Goal: Check status: Check status

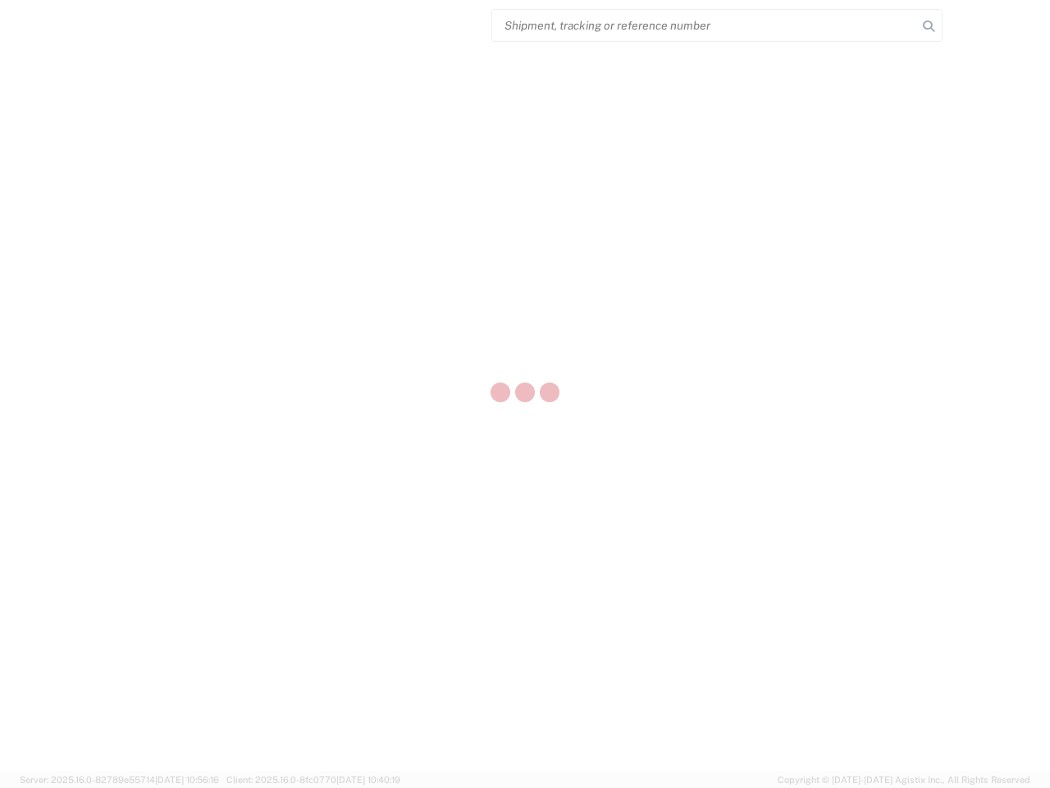
select select "US"
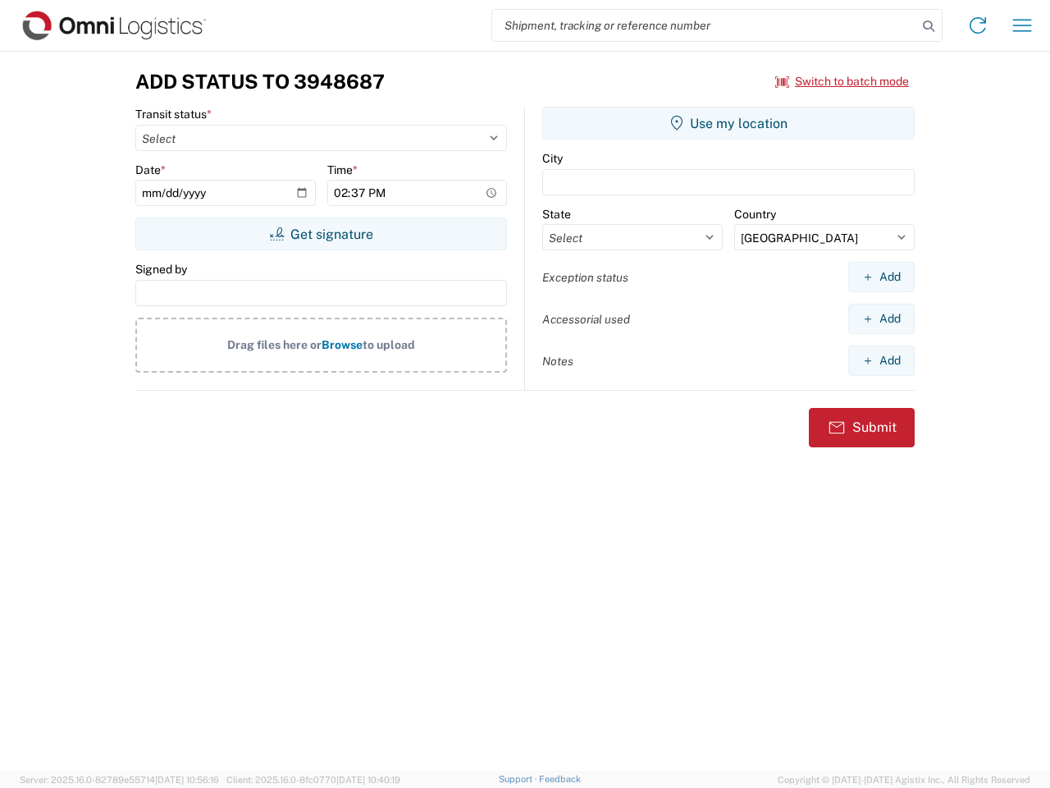
click at [705, 25] on input "search" at bounding box center [704, 25] width 425 height 31
click at [929, 26] on icon at bounding box center [928, 26] width 23 height 23
click at [978, 25] on icon at bounding box center [978, 25] width 26 height 26
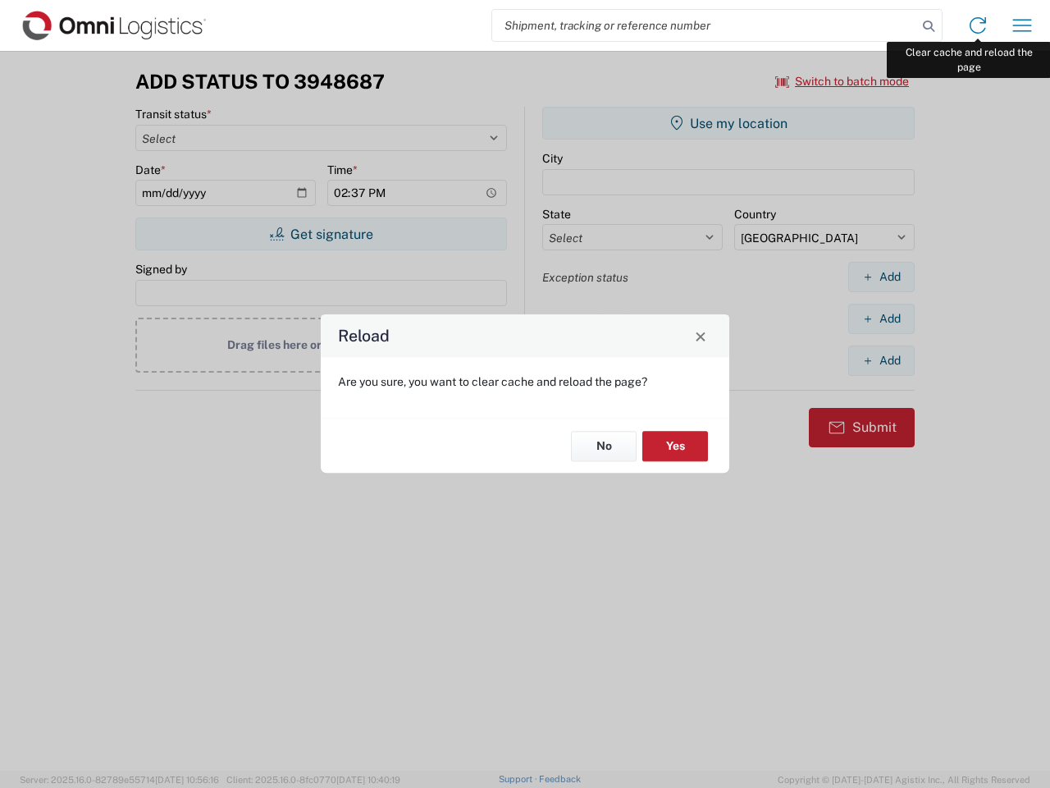
click at [1022, 25] on div "Reload Are you sure, you want to clear cache and reload the page? No Yes" at bounding box center [525, 394] width 1050 height 788
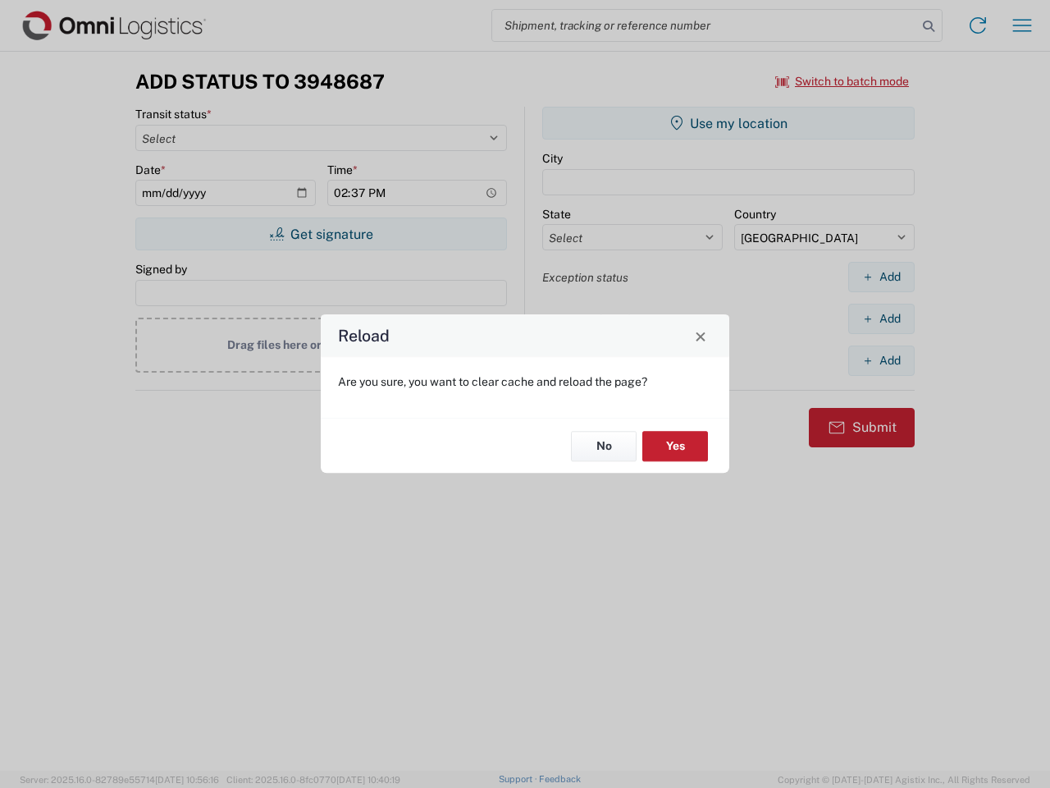
click at [842, 81] on div "Reload Are you sure, you want to clear cache and reload the page? No Yes" at bounding box center [525, 394] width 1050 height 788
click at [321, 234] on div "Reload Are you sure, you want to clear cache and reload the page? No Yes" at bounding box center [525, 394] width 1050 height 788
click at [728, 123] on div "Reload Are you sure, you want to clear cache and reload the page? No Yes" at bounding box center [525, 394] width 1050 height 788
click at [881, 276] on div "Reload Are you sure, you want to clear cache and reload the page? No Yes" at bounding box center [525, 394] width 1050 height 788
click at [881, 318] on div "Reload Are you sure, you want to clear cache and reload the page? No Yes" at bounding box center [525, 394] width 1050 height 788
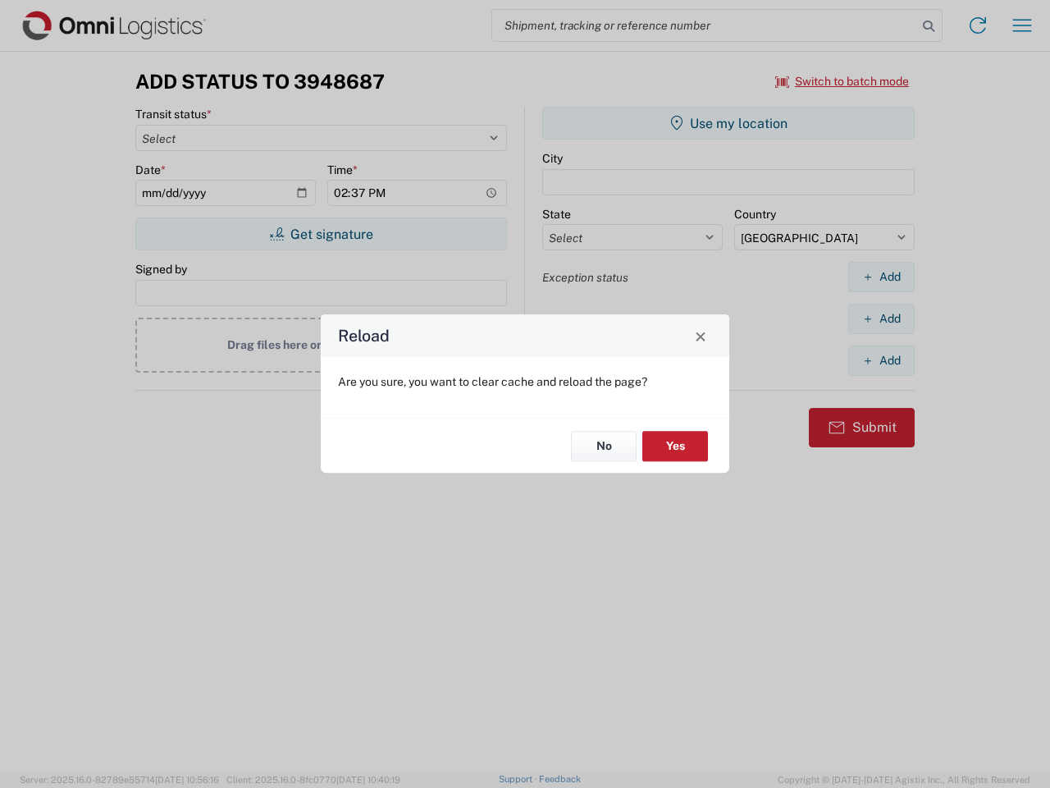
click at [881, 360] on div "Reload Are you sure, you want to clear cache and reload the page? No Yes" at bounding box center [525, 394] width 1050 height 788
